Goal: Task Accomplishment & Management: Manage account settings

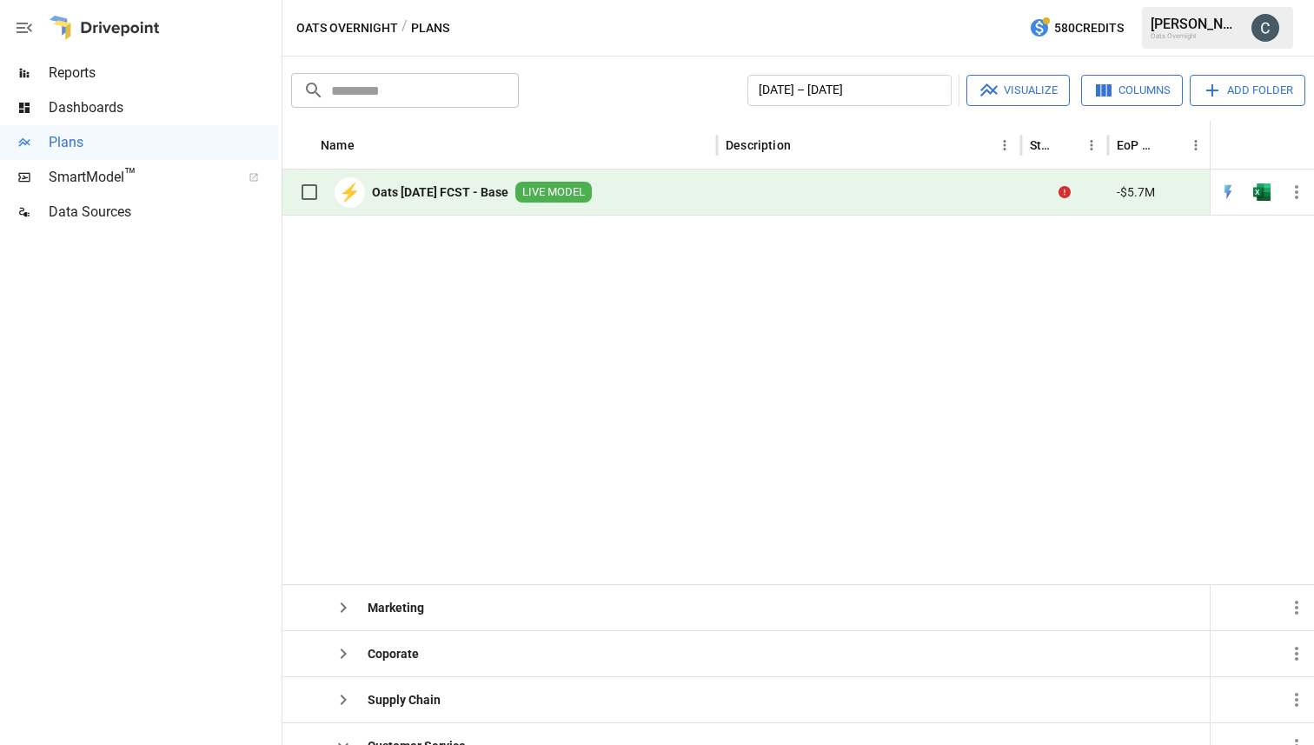
scroll to position [433, 0]
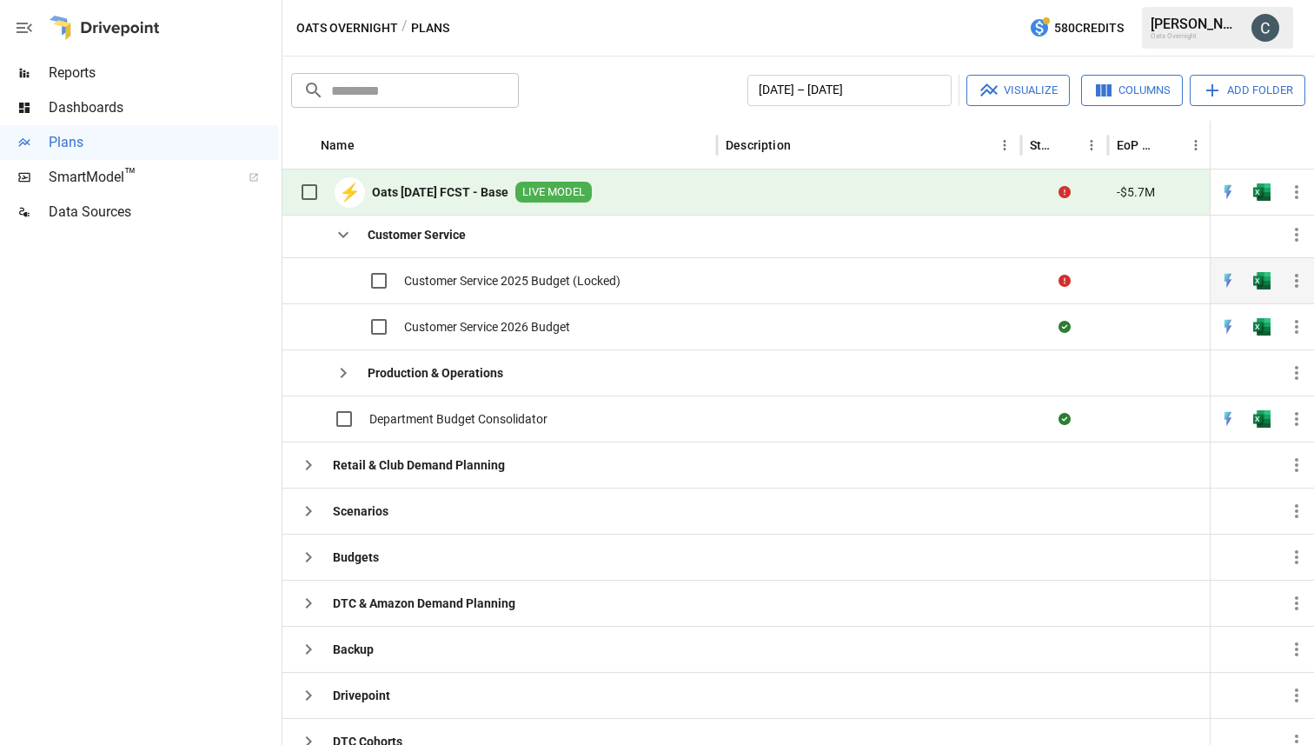
click at [443, 276] on span "Customer Service 2025 Budget (Locked)" at bounding box center [512, 280] width 216 height 17
click at [524, 278] on span "Customer Service 2025 Budget (Locked)" at bounding box center [512, 280] width 216 height 17
click at [1226, 282] on img "Open in Quick Edit" at bounding box center [1227, 280] width 17 height 17
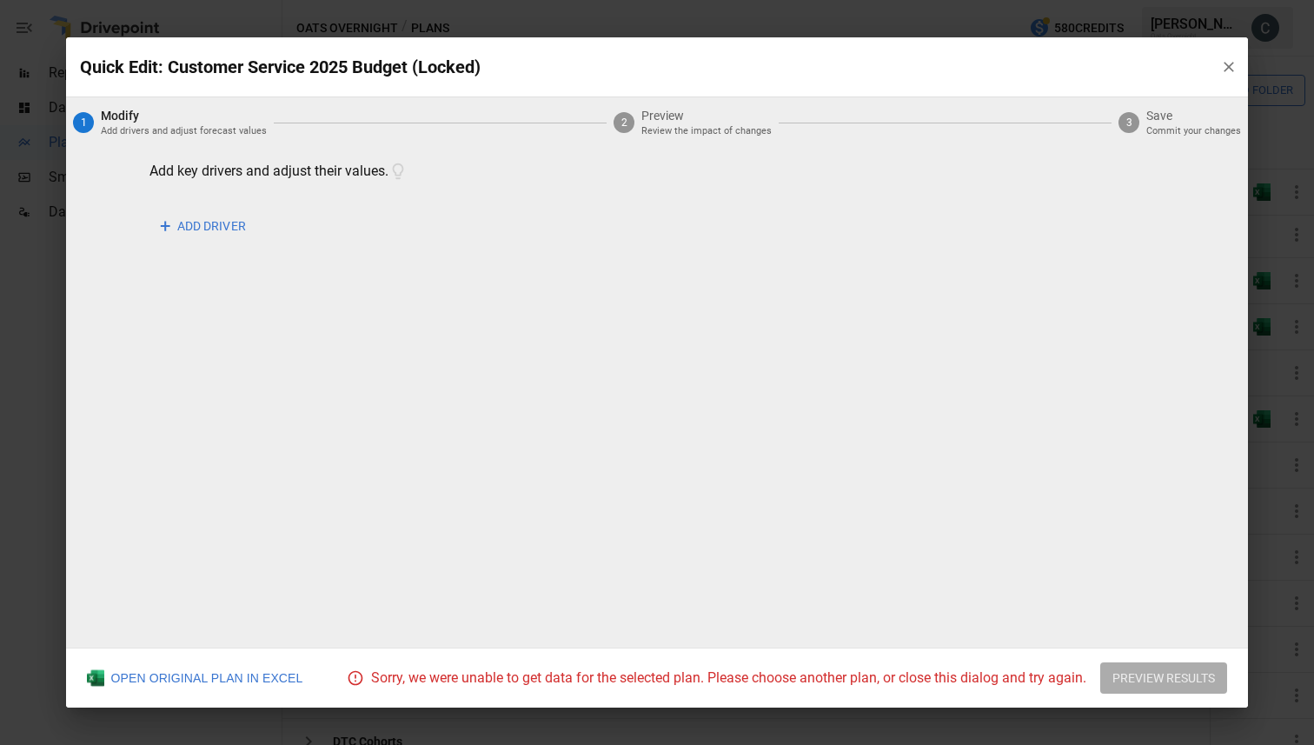
click at [1215, 63] on button "button" at bounding box center [1228, 66] width 31 height 31
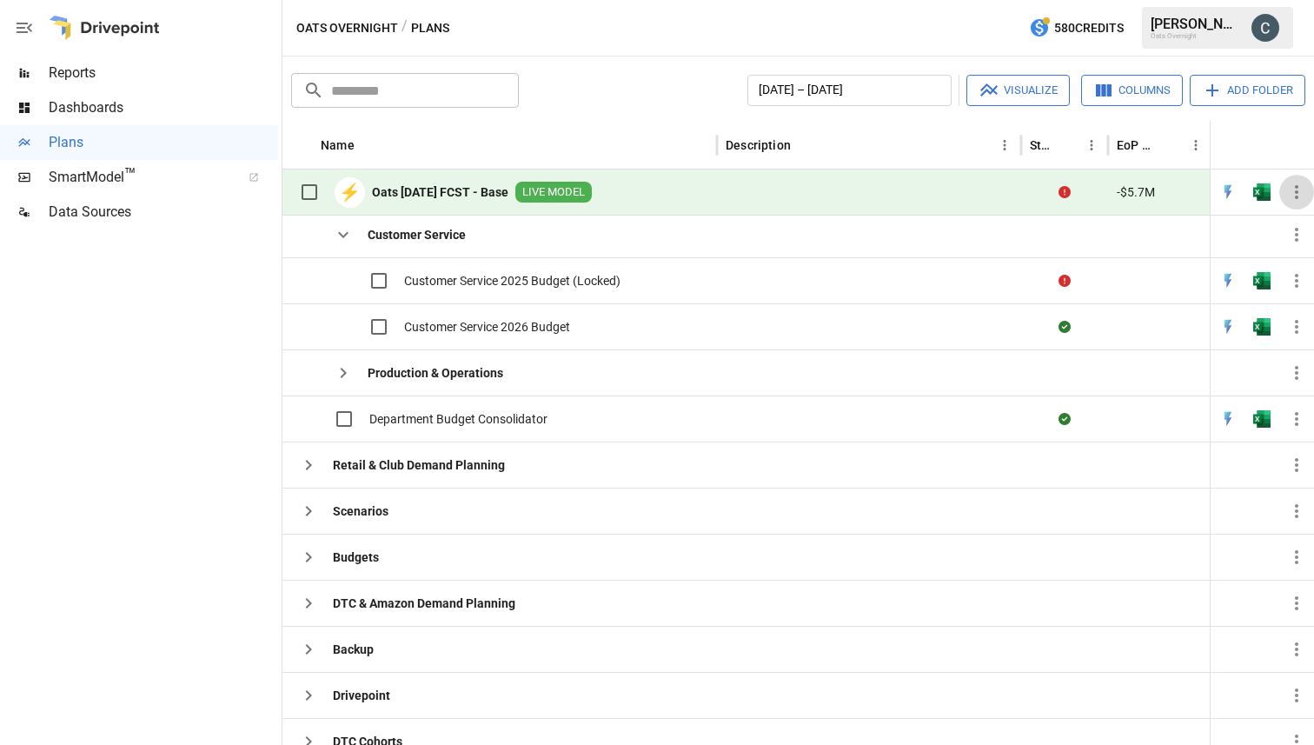
click at [1299, 195] on icon "button" at bounding box center [1296, 192] width 21 height 21
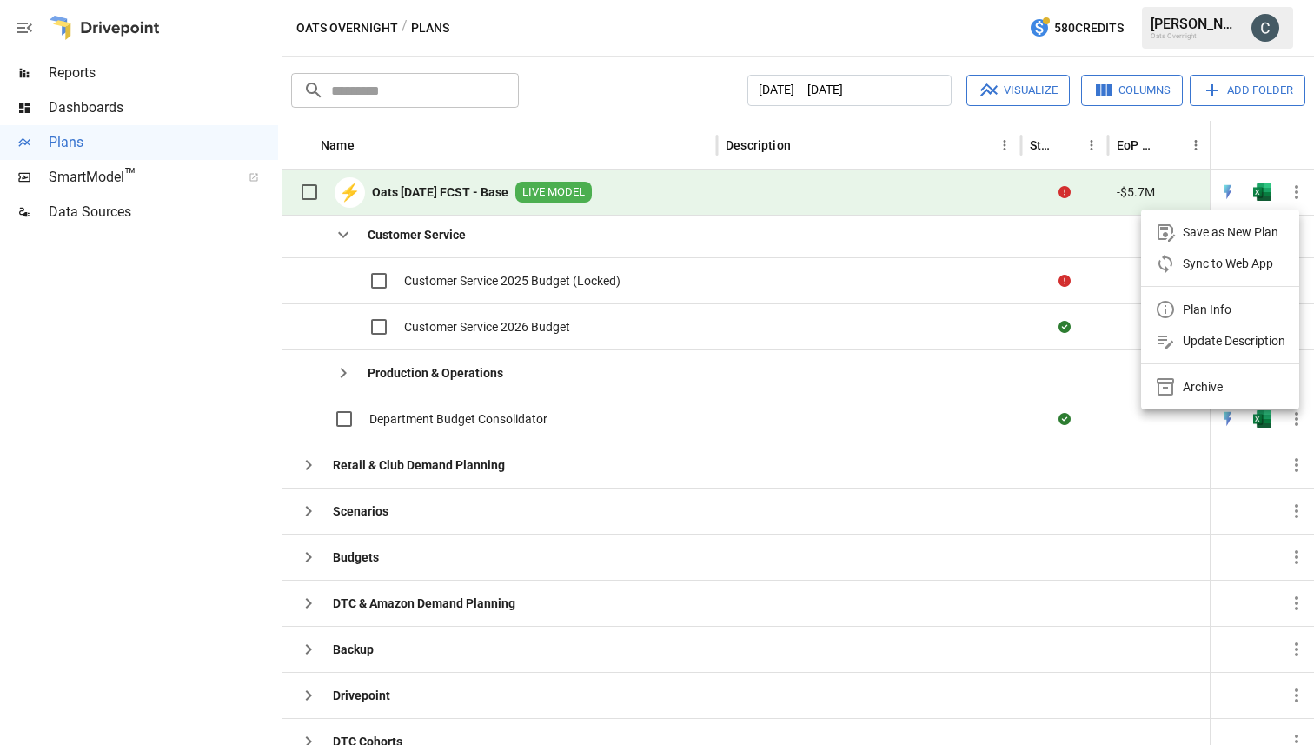
click at [447, 281] on div at bounding box center [657, 372] width 1314 height 745
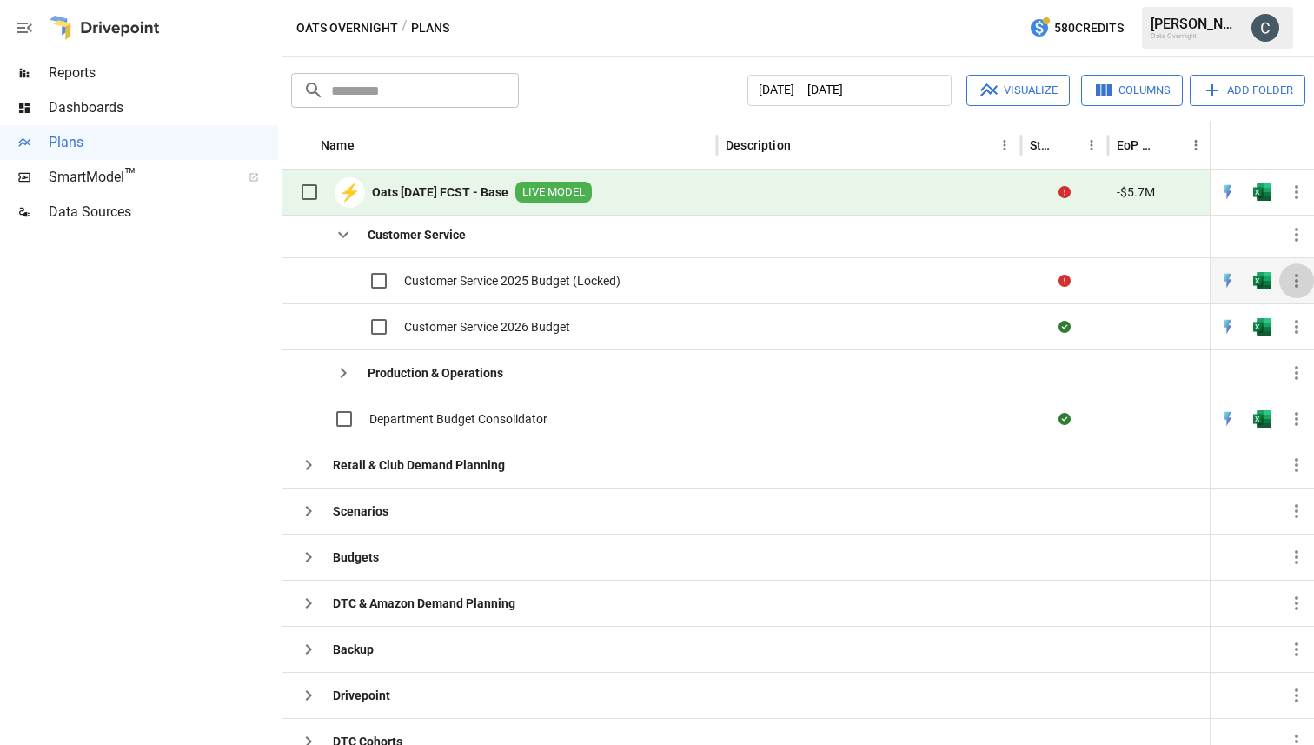
click at [1295, 279] on icon "button" at bounding box center [1296, 281] width 3 height 14
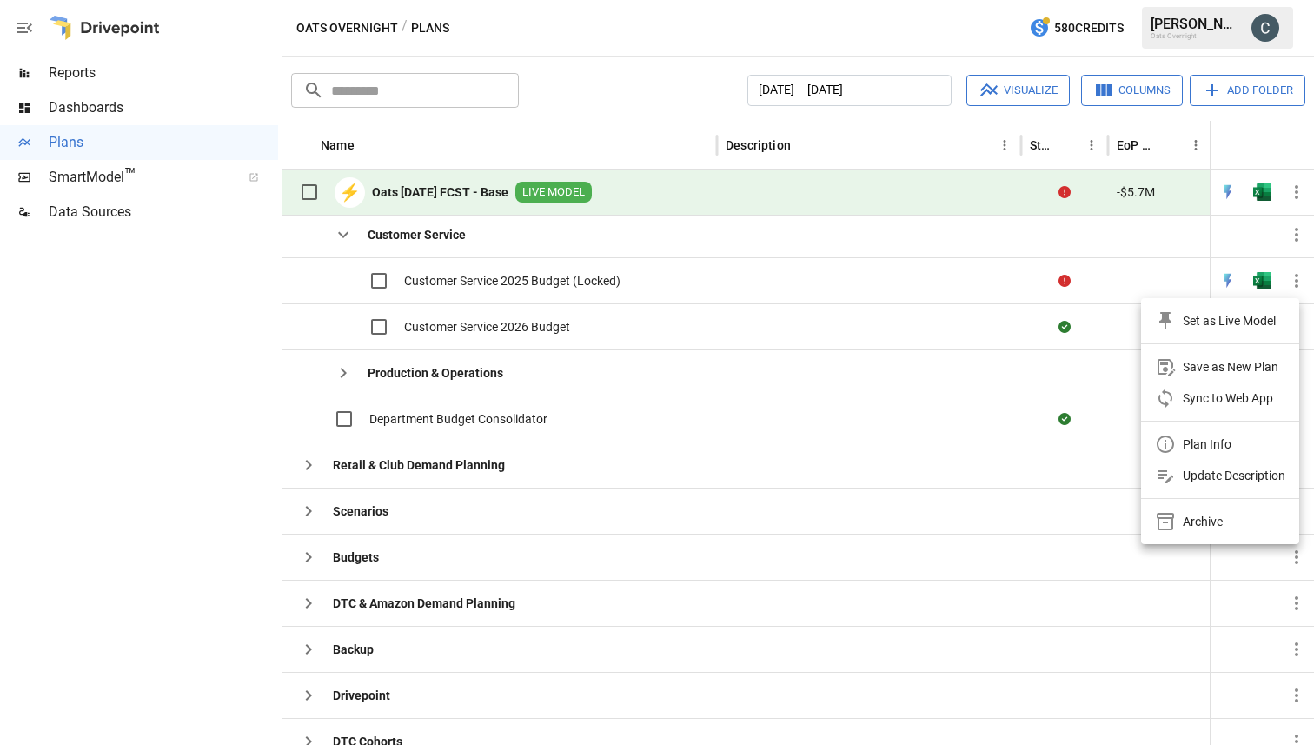
click at [799, 344] on div at bounding box center [657, 372] width 1314 height 745
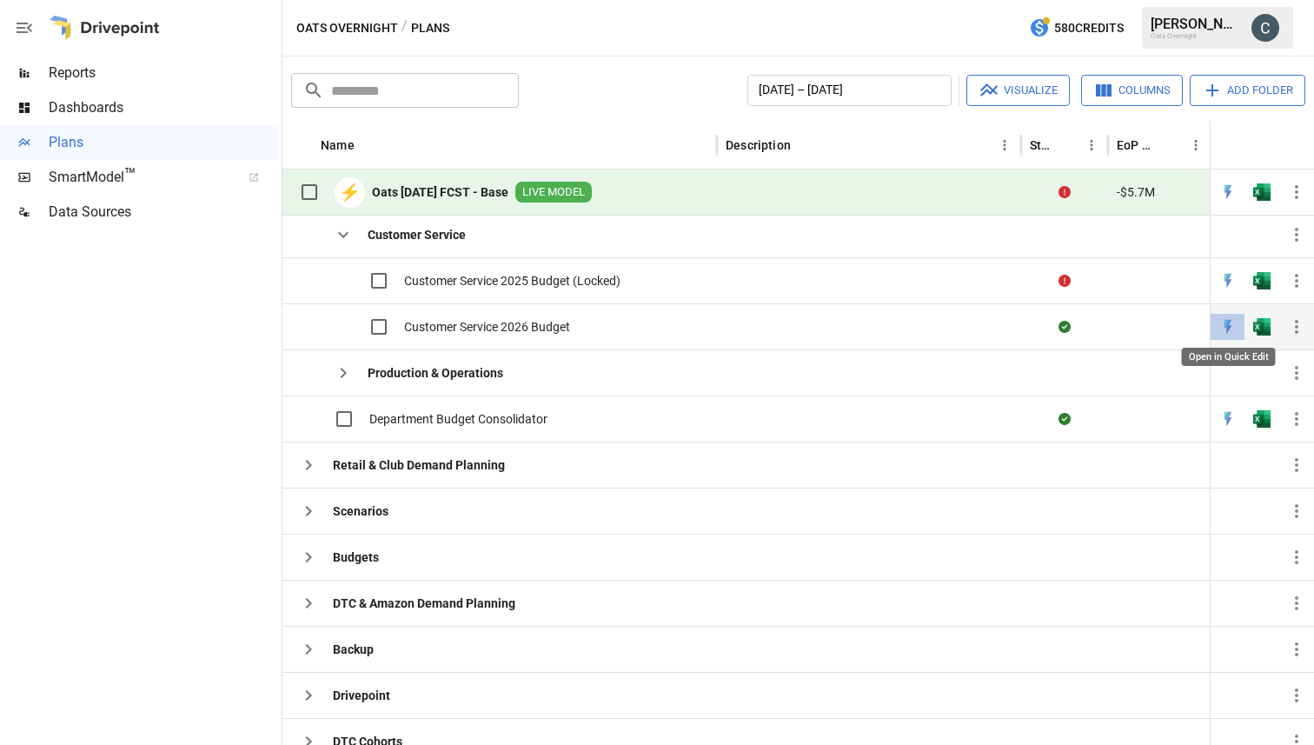
click at [1225, 328] on img "Open in Quick Edit" at bounding box center [1227, 326] width 17 height 17
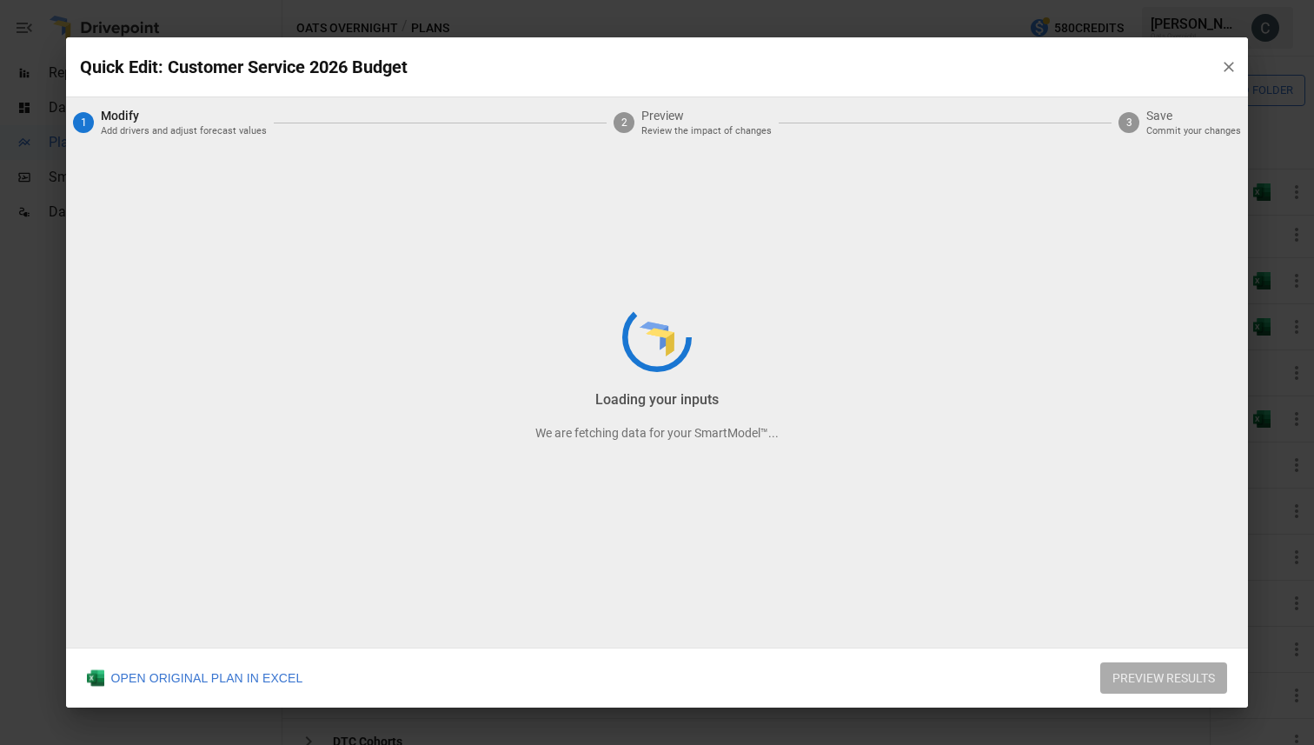
click at [1226, 70] on div "Loading your inputs We are fetching data for your SmartModel™..." at bounding box center [657, 372] width 1183 height 670
click at [1233, 66] on div "Identifying drivers We are fetching data for your SmartModel™..." at bounding box center [657, 372] width 1183 height 670
click at [1229, 66] on icon "button" at bounding box center [1230, 67] width 10 height 10
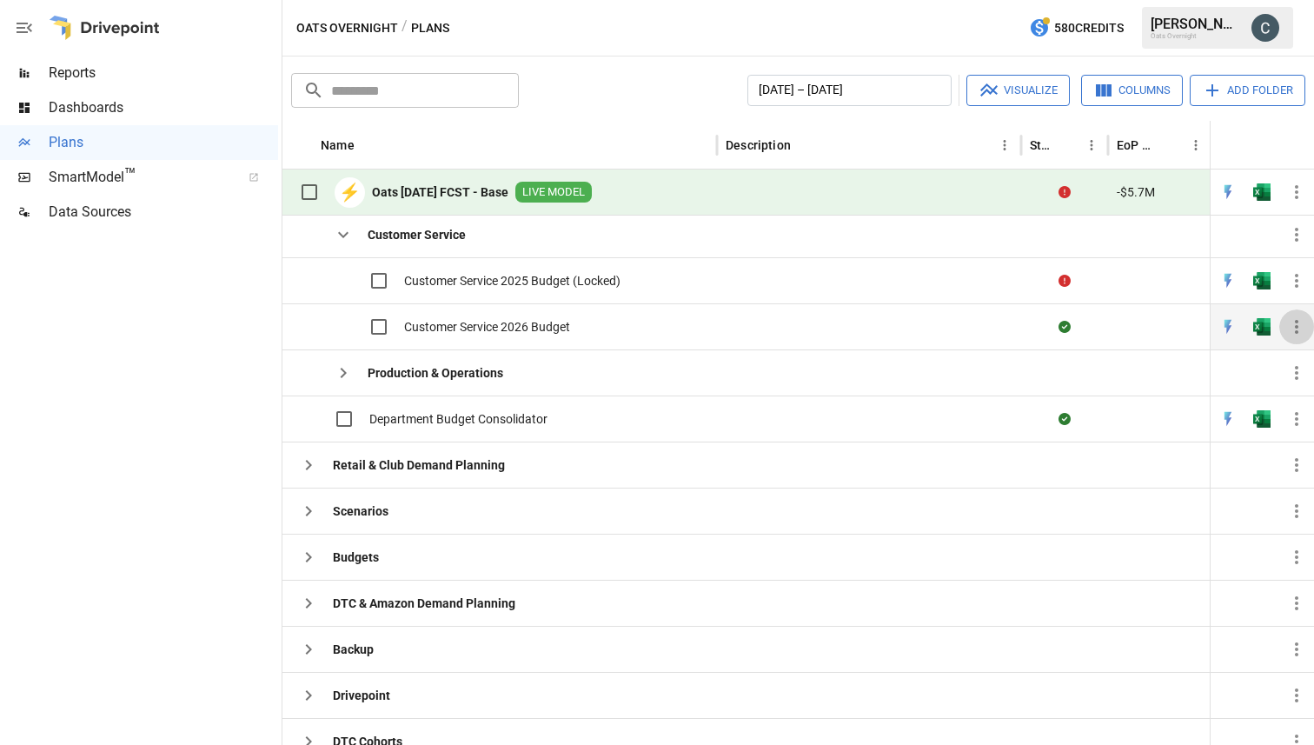
click at [1297, 333] on icon "button" at bounding box center [1296, 327] width 3 height 14
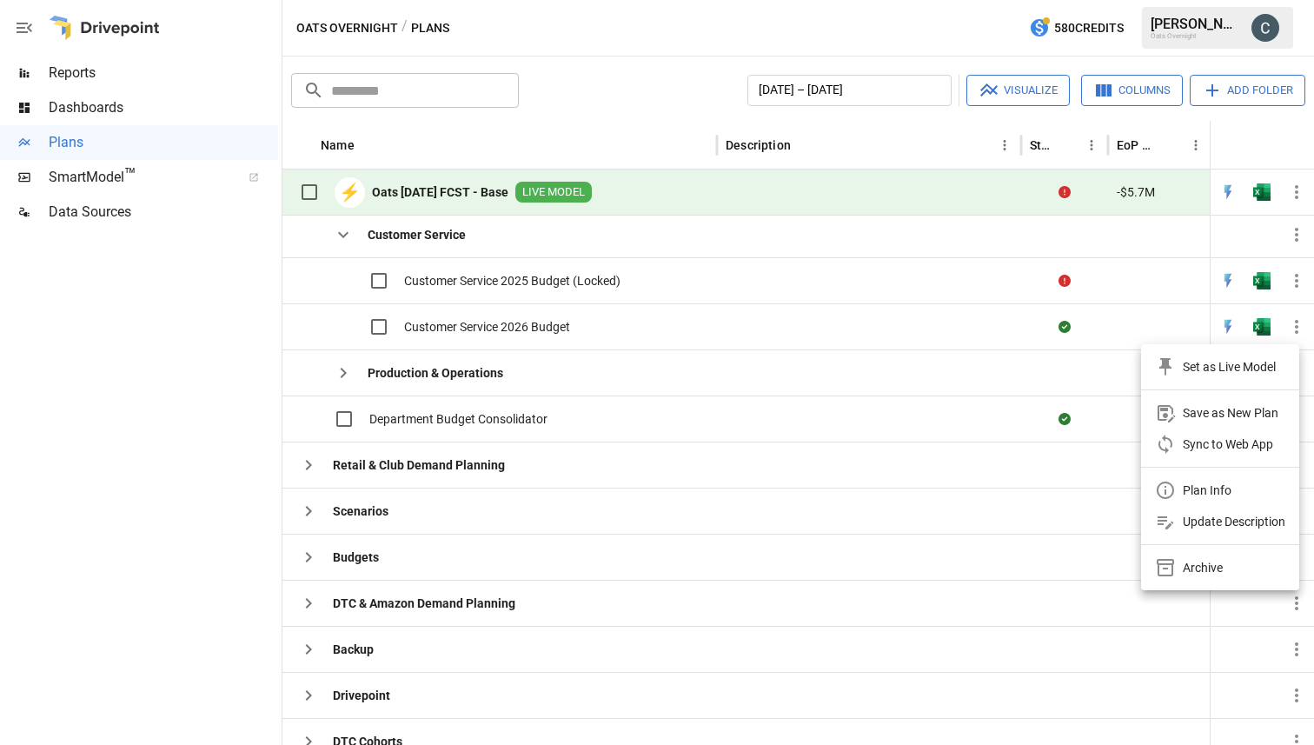
click at [1066, 278] on div at bounding box center [657, 372] width 1314 height 745
